Goal: Obtain resource: Obtain resource

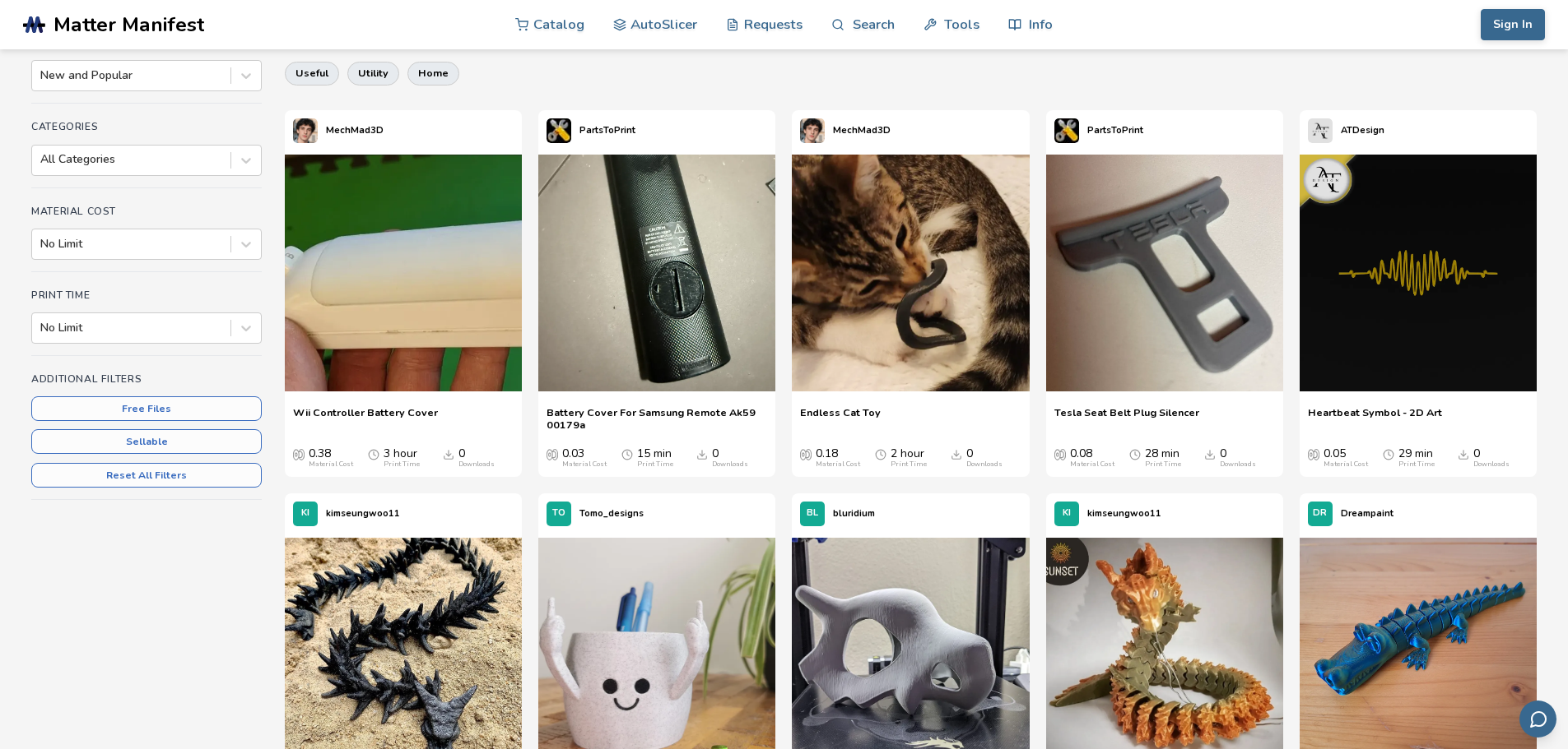
scroll to position [329, 0]
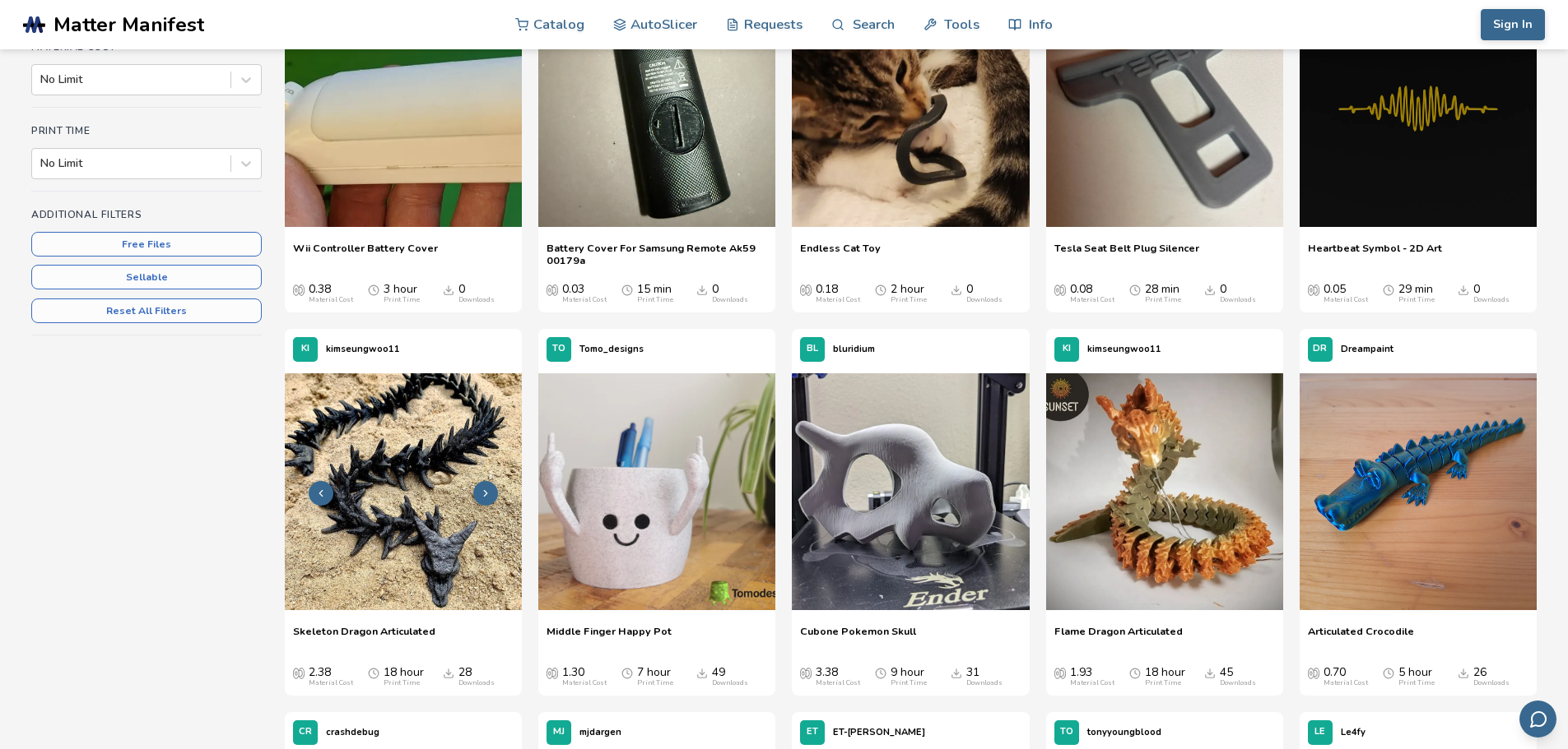
click at [409, 509] on img at bounding box center [403, 492] width 237 height 237
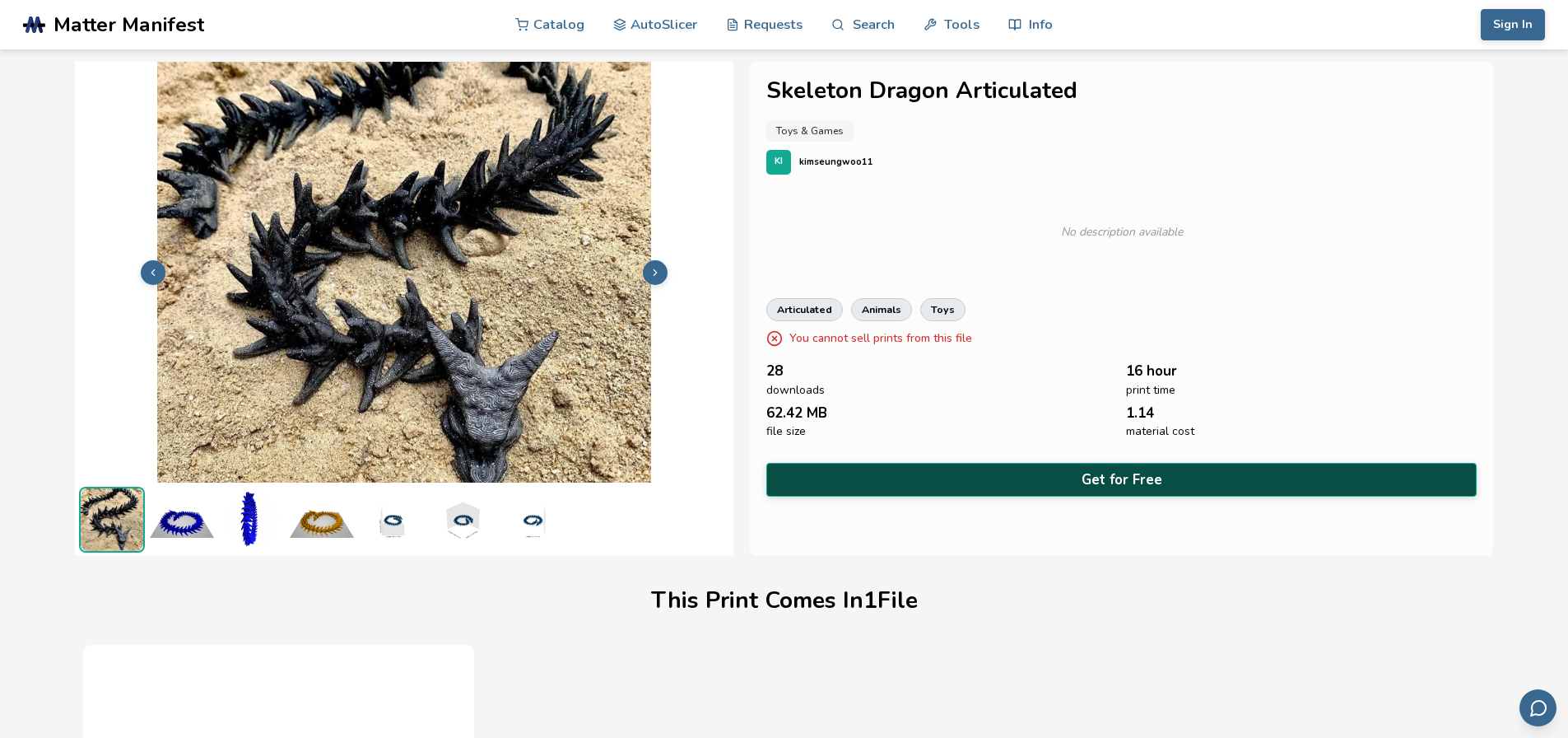
click at [1094, 479] on button "Get for Free" at bounding box center [1121, 479] width 711 height 33
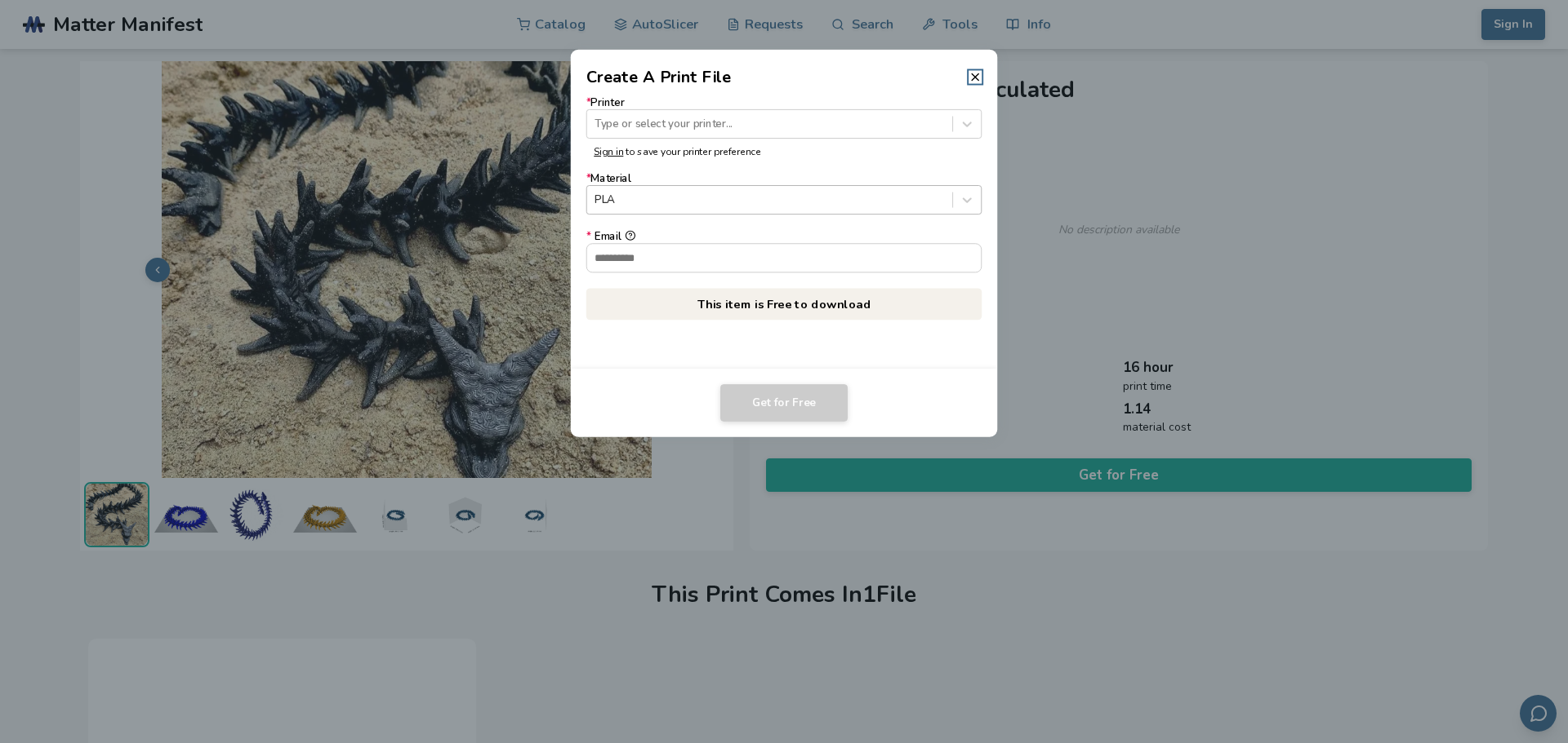
click at [648, 201] on div at bounding box center [769, 200] width 350 height 16
click at [648, 201] on div at bounding box center [784, 196] width 380 height 16
click at [672, 127] on div at bounding box center [769, 123] width 350 height 16
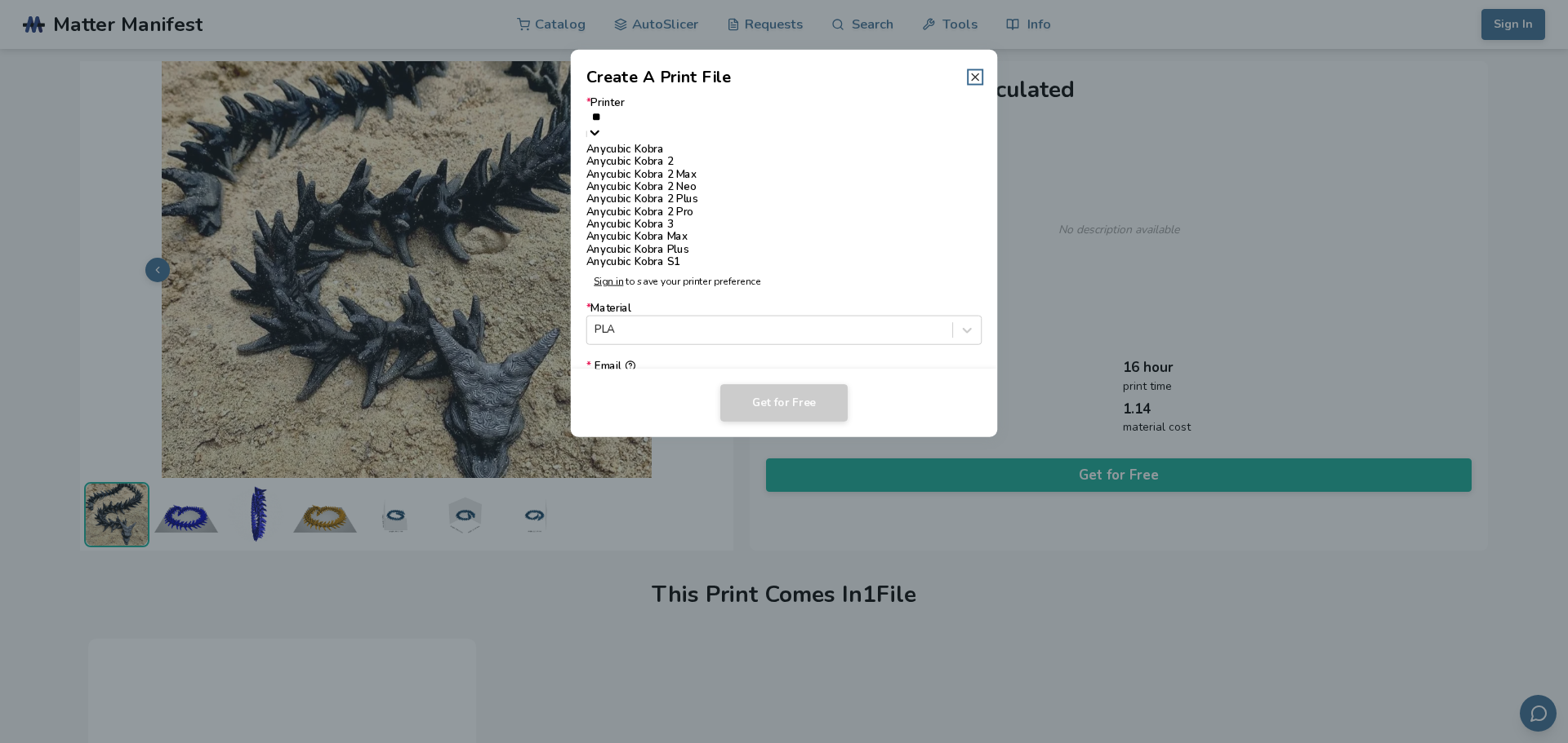
type input "**"
click at [977, 76] on line at bounding box center [975, 77] width 7 height 7
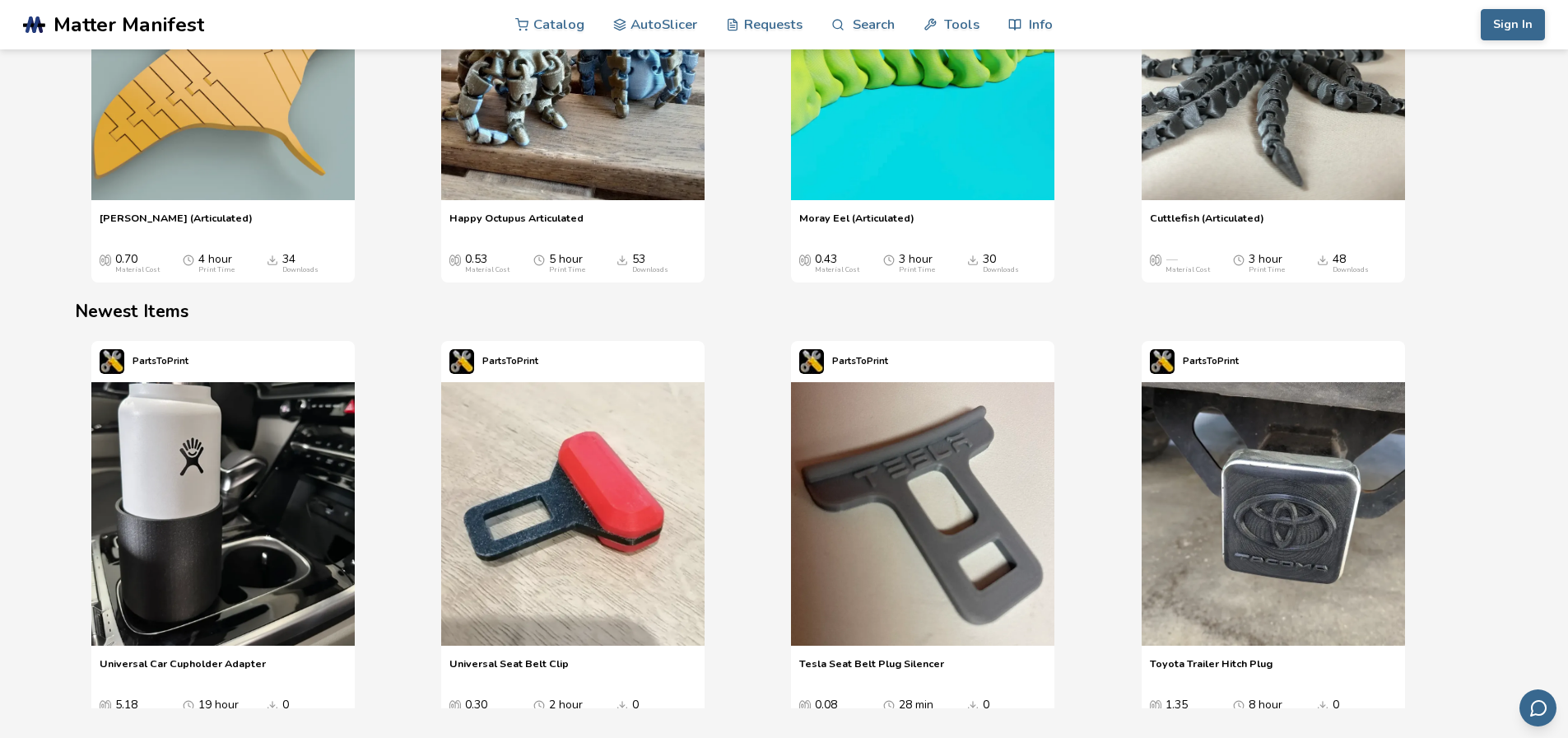
scroll to position [2223, 0]
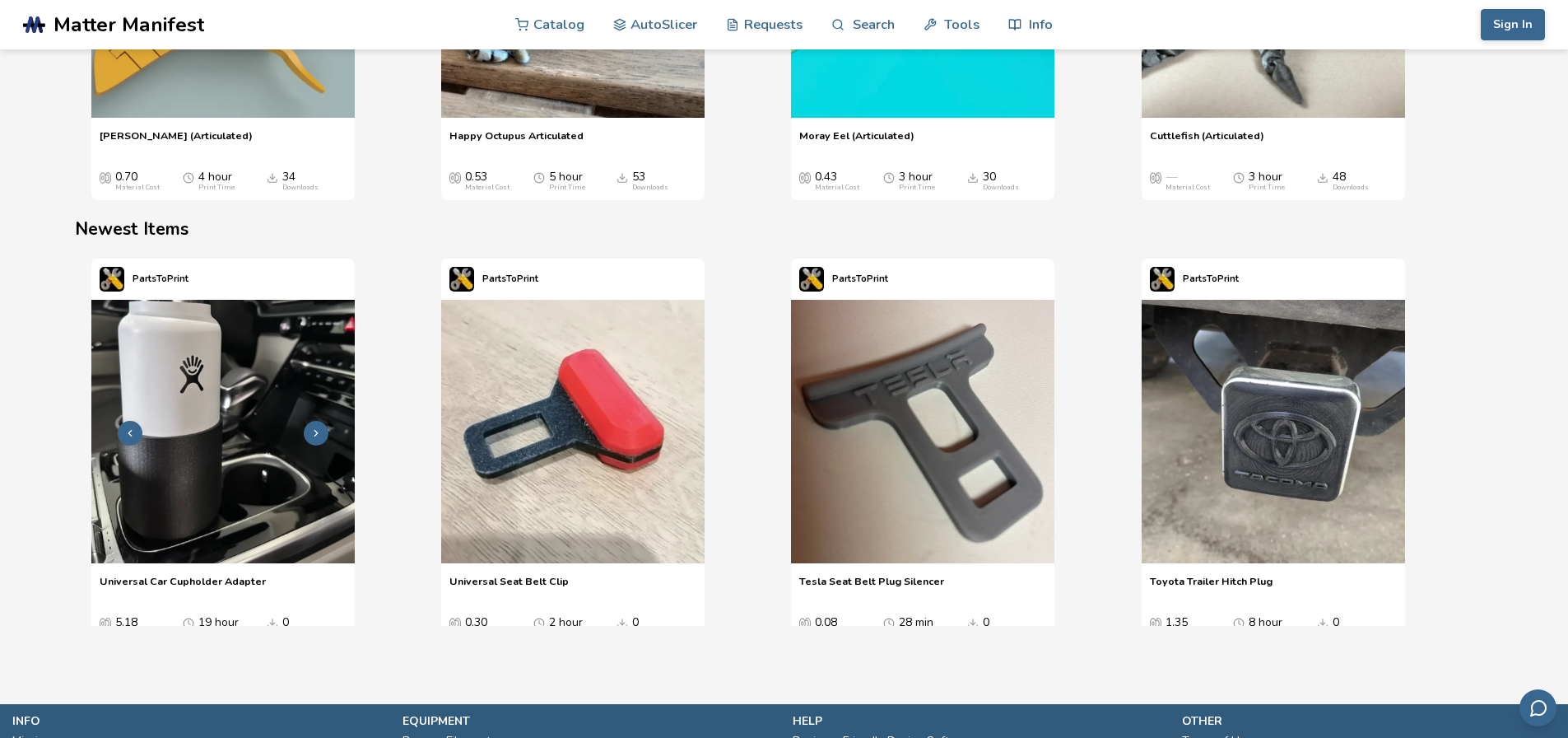
click at [192, 518] on img "1 / 4" at bounding box center [223, 431] width 263 height 264
